Goal: Task Accomplishment & Management: Use online tool/utility

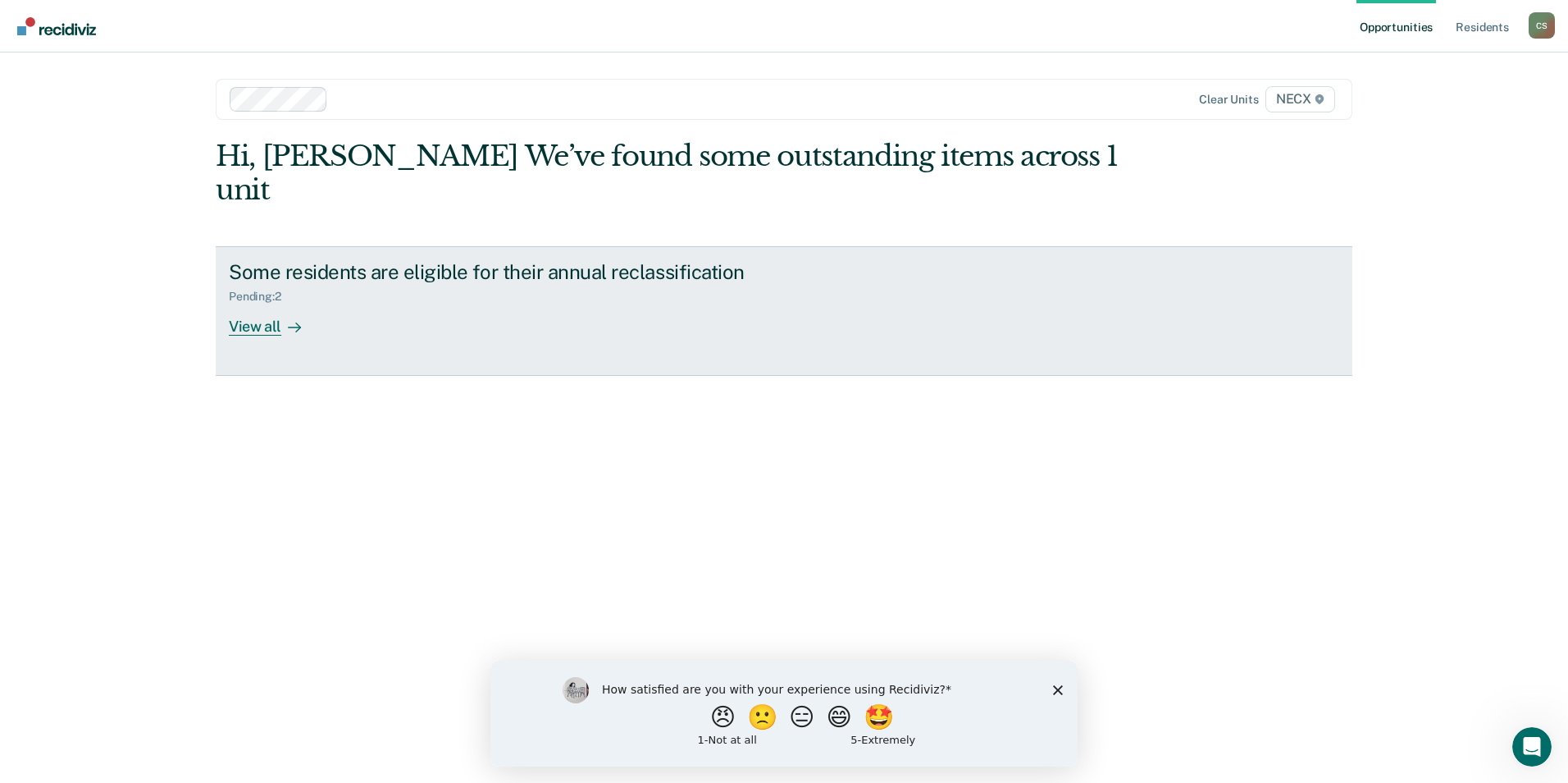
click at [248, 304] on div "View all" at bounding box center [275, 319] width 92 height 32
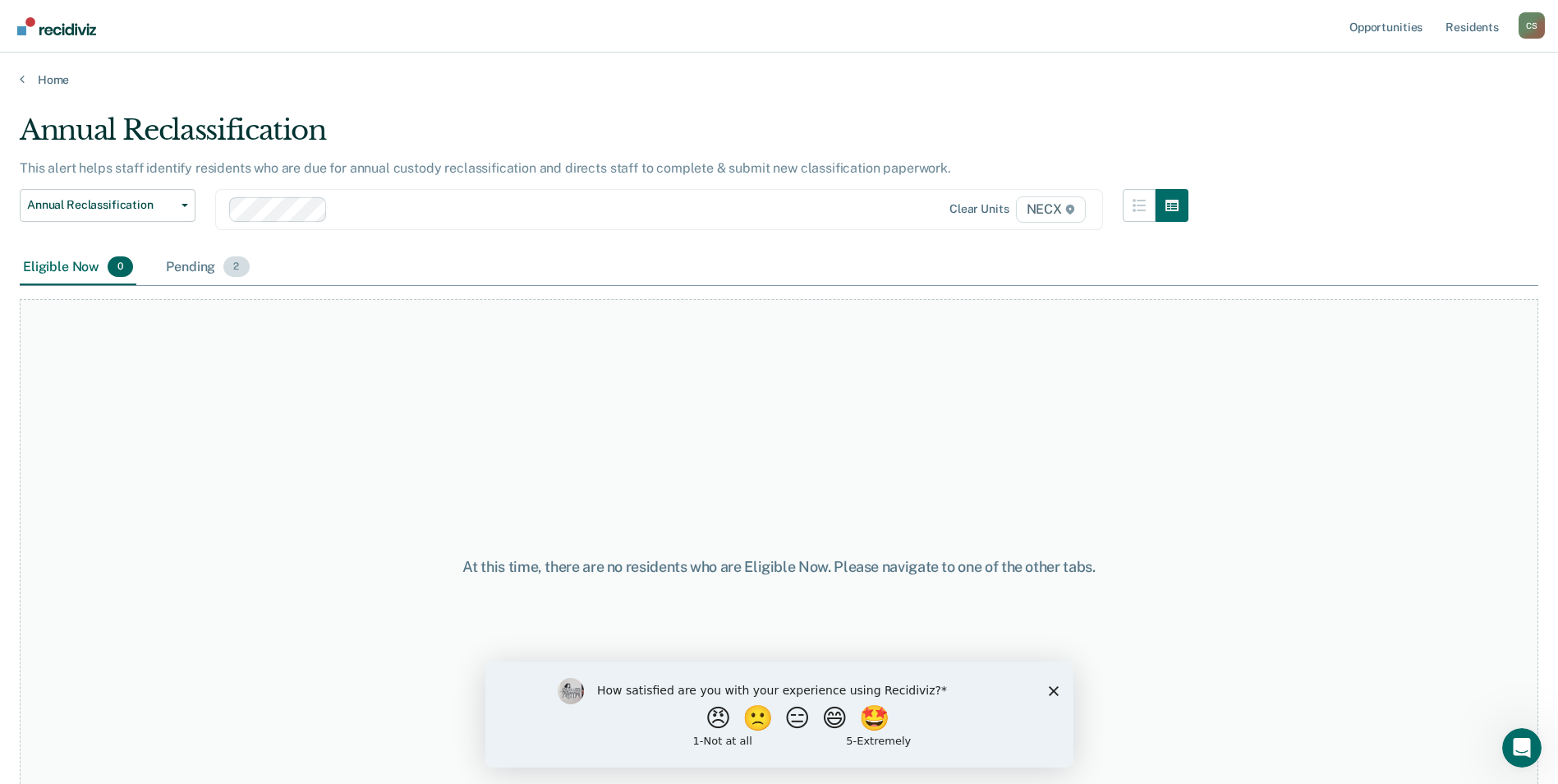
click at [215, 255] on div "Pending 2" at bounding box center [207, 268] width 90 height 36
click at [1057, 211] on span "NECX" at bounding box center [1051, 210] width 70 height 26
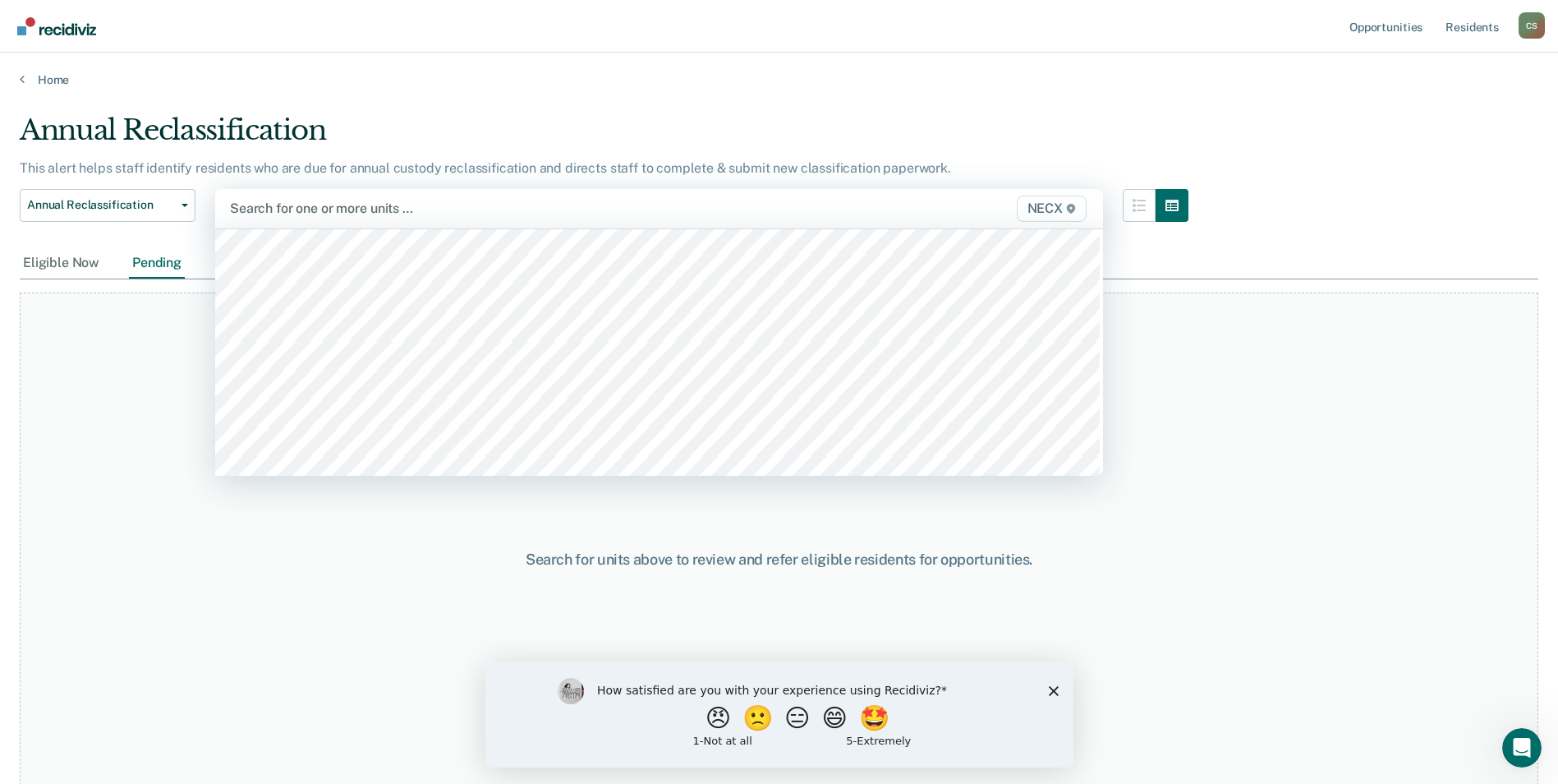
scroll to position [5585, 0]
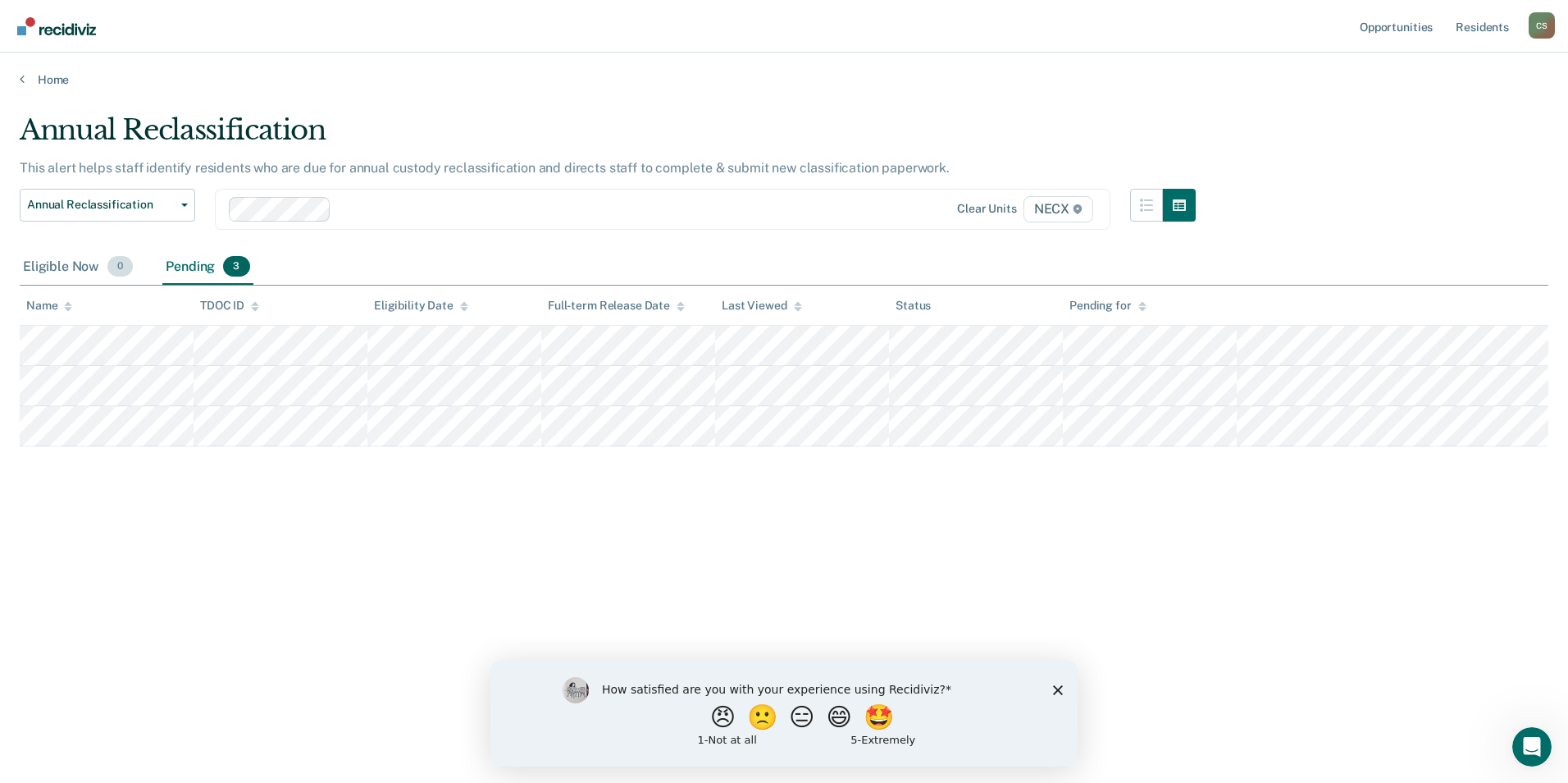
click at [74, 265] on div "Eligible Now 0" at bounding box center [77, 267] width 116 height 36
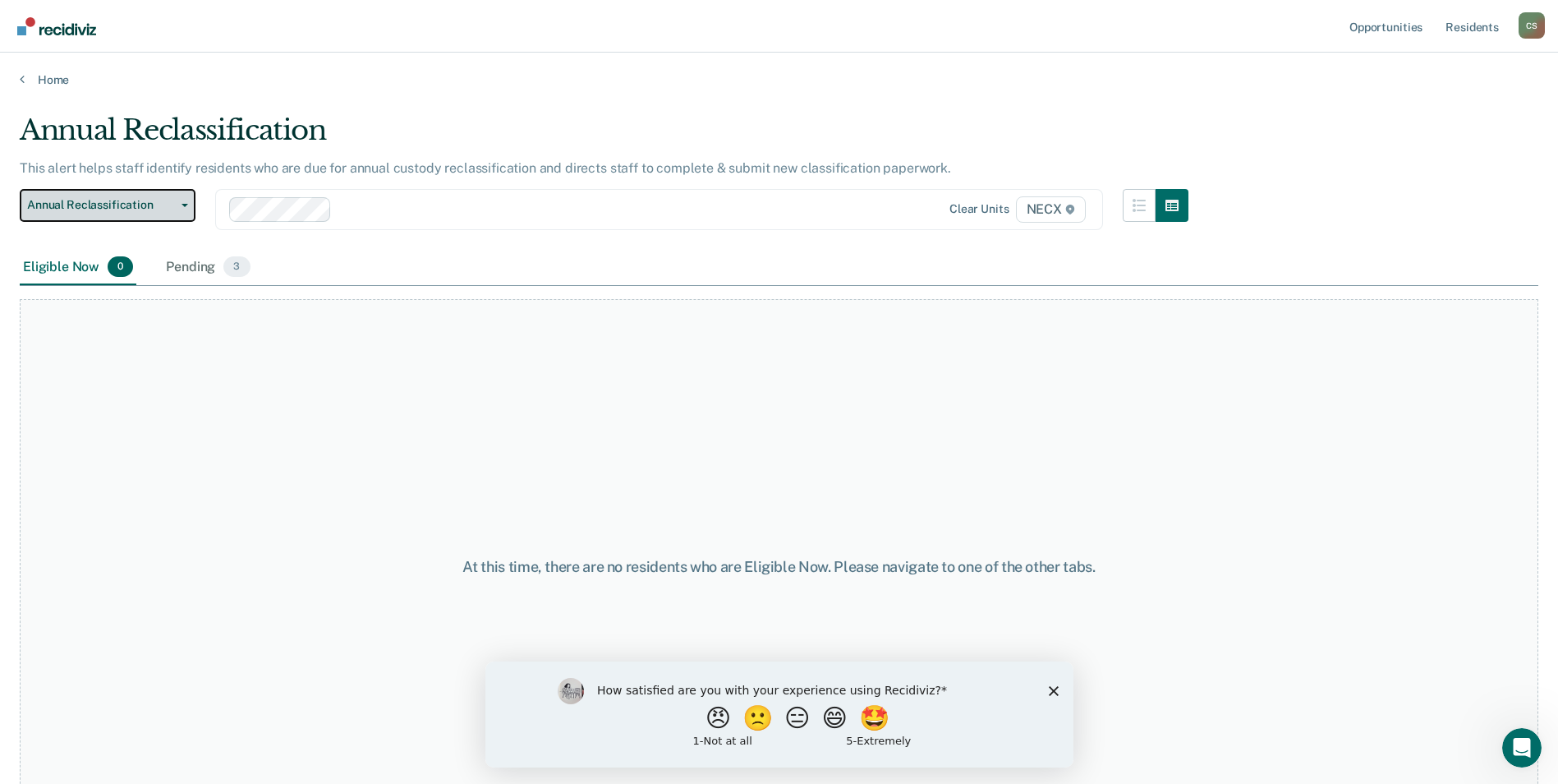
click at [176, 204] on span "button" at bounding box center [182, 206] width 13 height 4
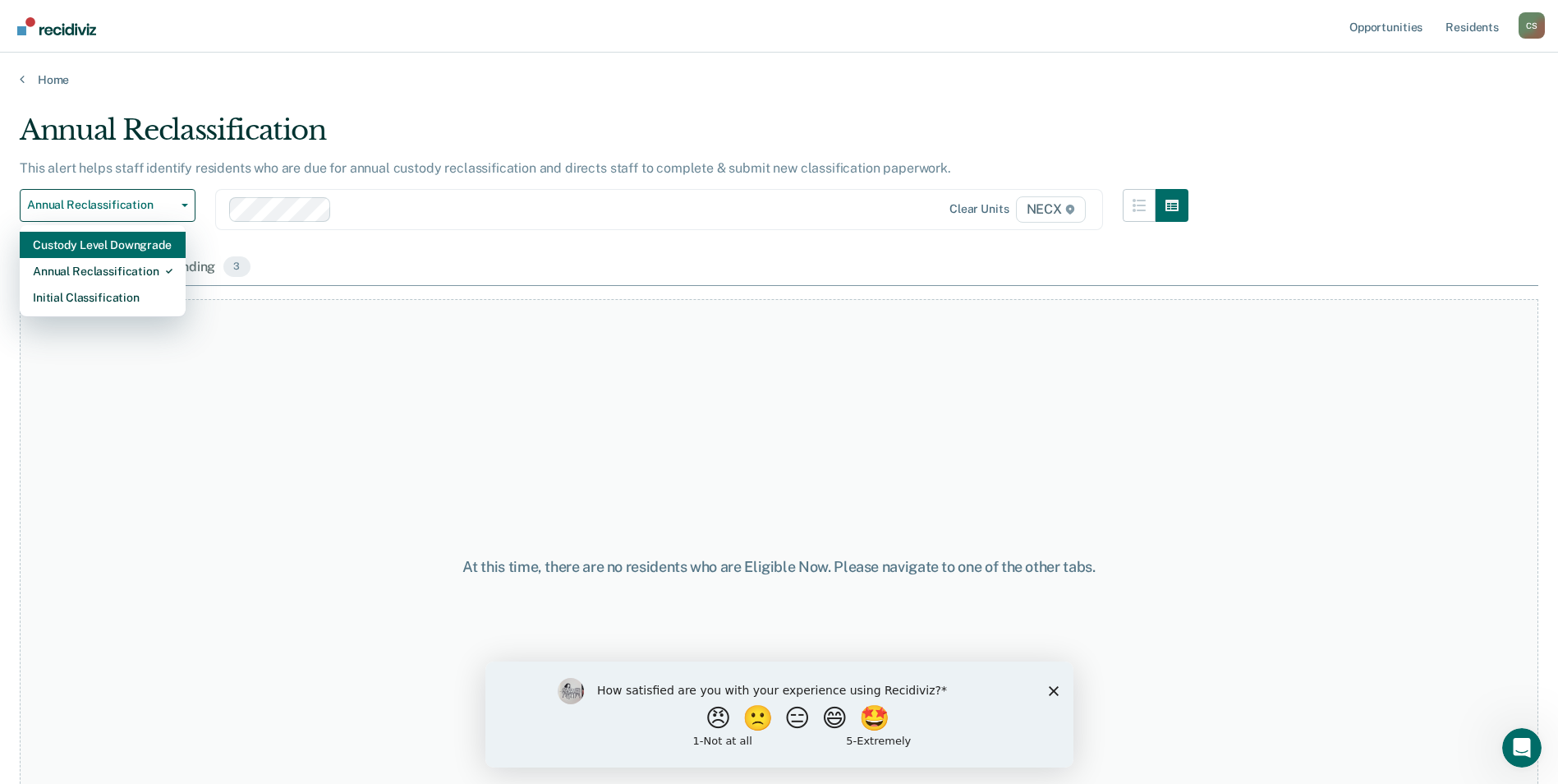
click at [114, 233] on div "Custody Level Downgrade" at bounding box center [103, 244] width 140 height 26
